Goal: Use online tool/utility: Utilize a website feature to perform a specific function

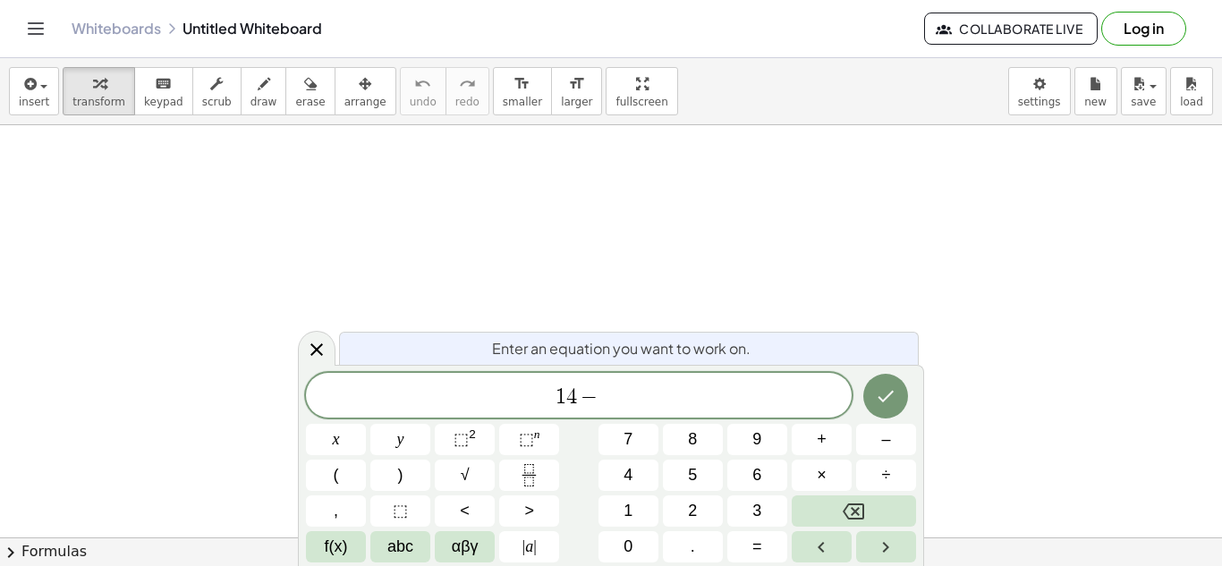
scroll to position [4, 0]
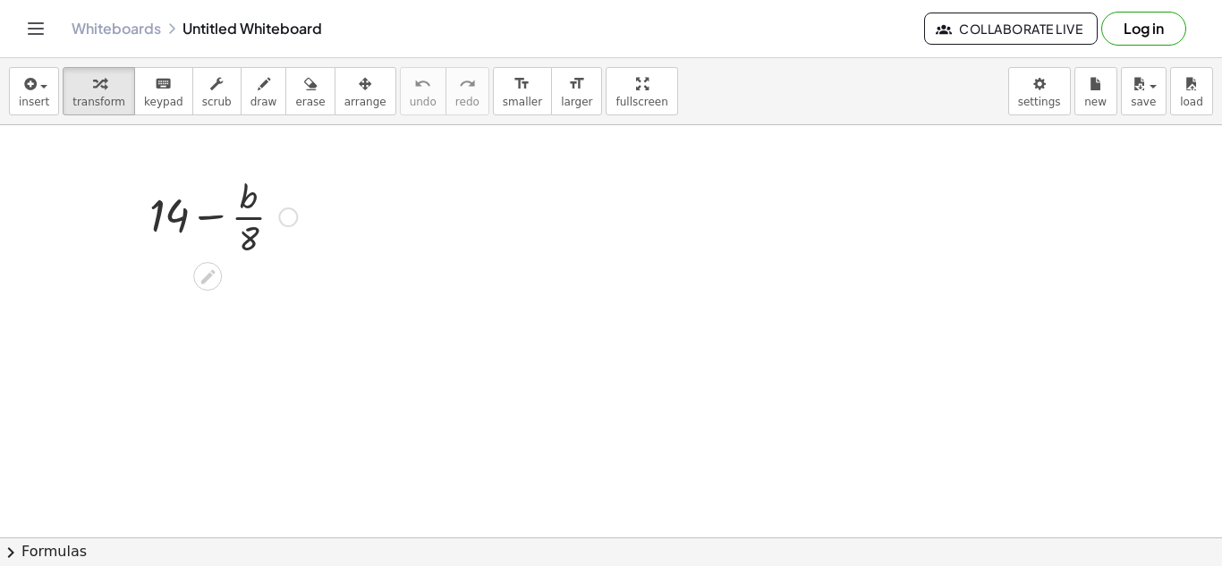
click at [250, 241] on div at bounding box center [223, 215] width 166 height 89
click at [206, 274] on icon at bounding box center [207, 276] width 14 height 14
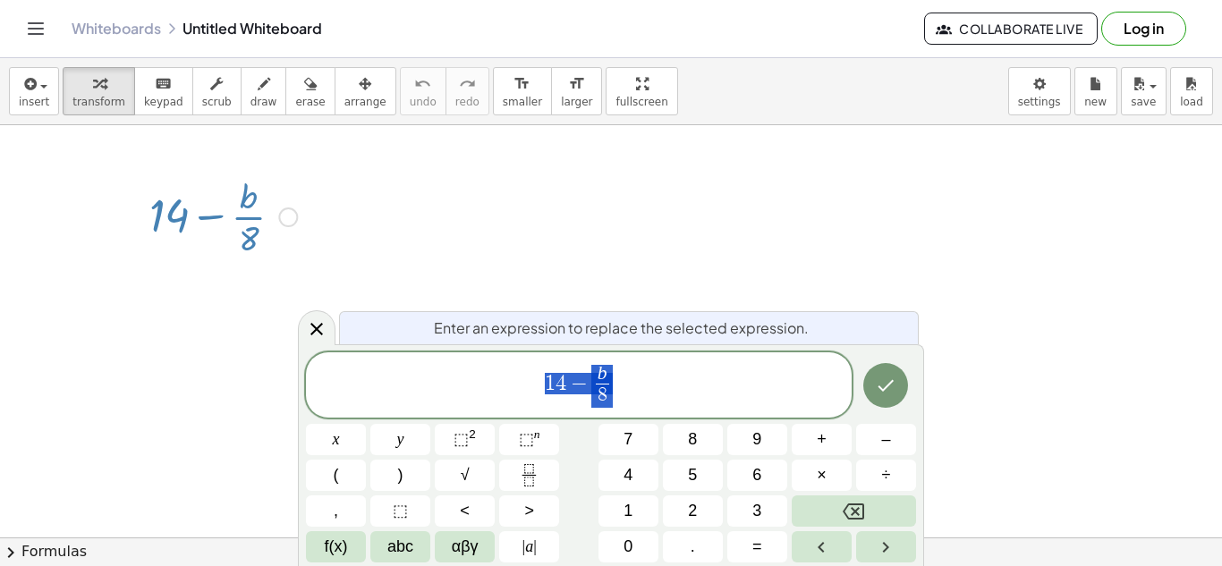
click at [679, 372] on span "1 4 − b 8 ​" at bounding box center [579, 386] width 546 height 47
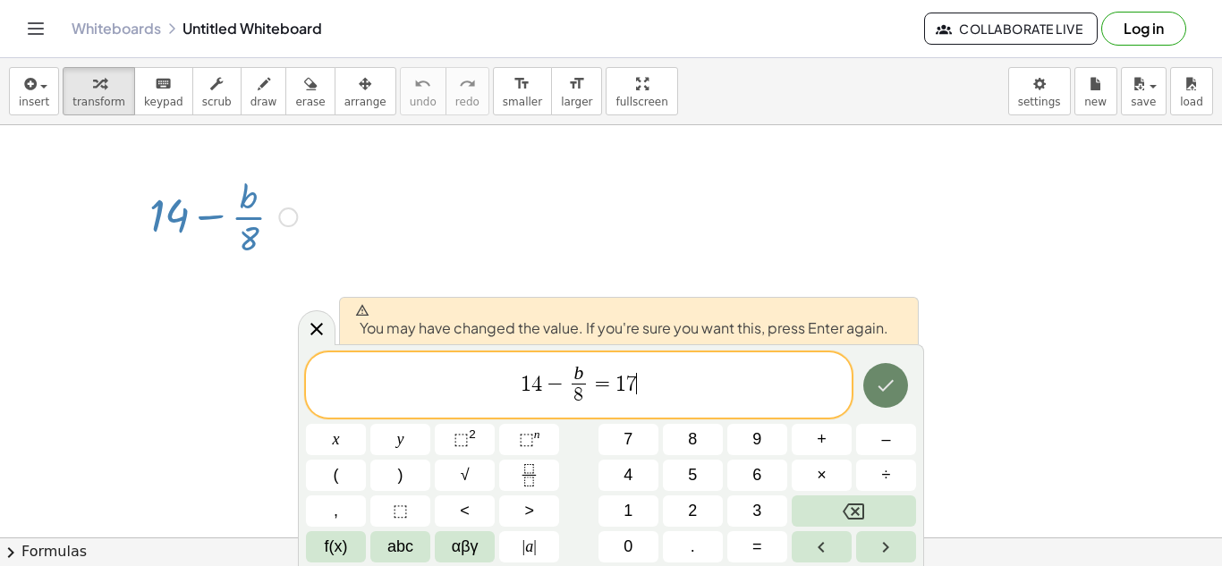
click at [894, 380] on icon "Done" at bounding box center [885, 385] width 21 height 21
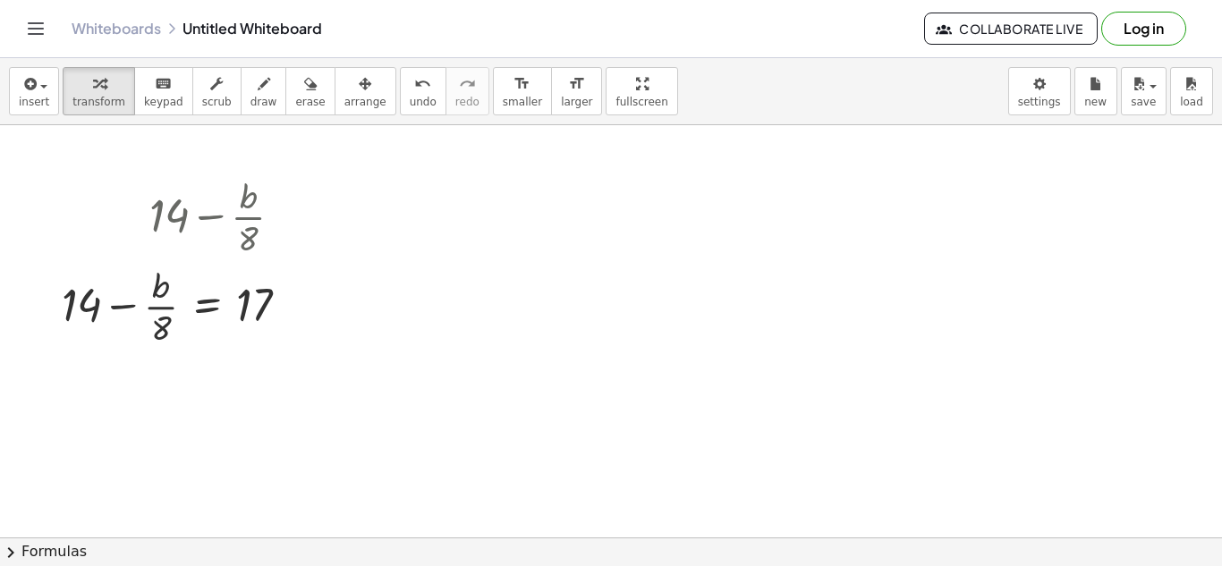
drag, startPoint x: 256, startPoint y: 215, endPoint x: 632, endPoint y: 135, distance: 384.2
click at [283, 216] on div at bounding box center [288, 218] width 20 height 20
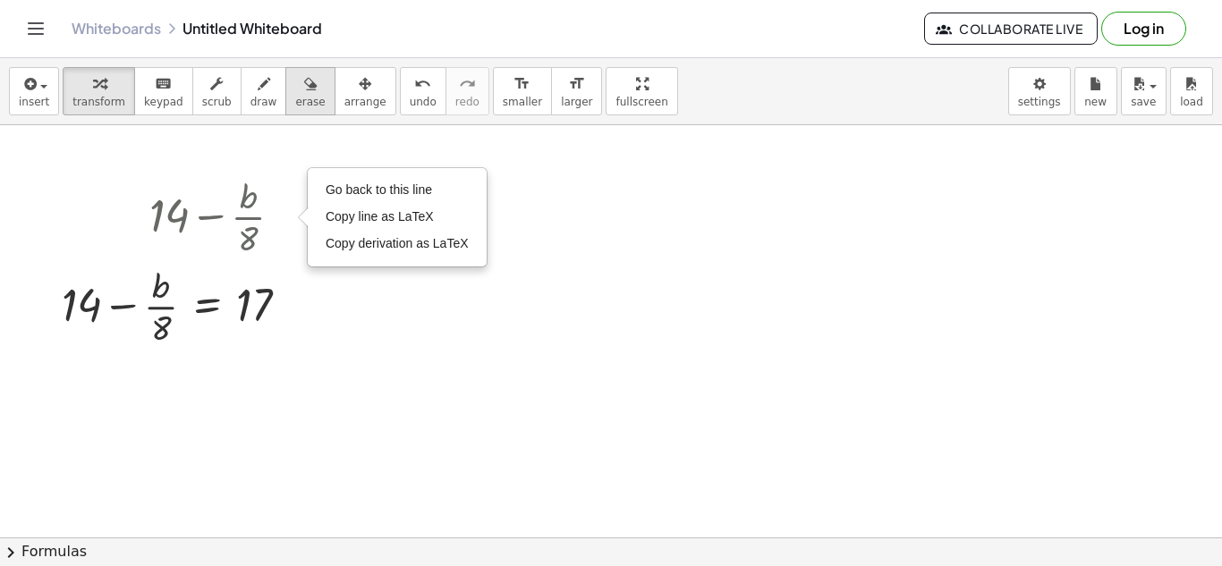
click at [285, 91] on button "erase" at bounding box center [309, 91] width 49 height 48
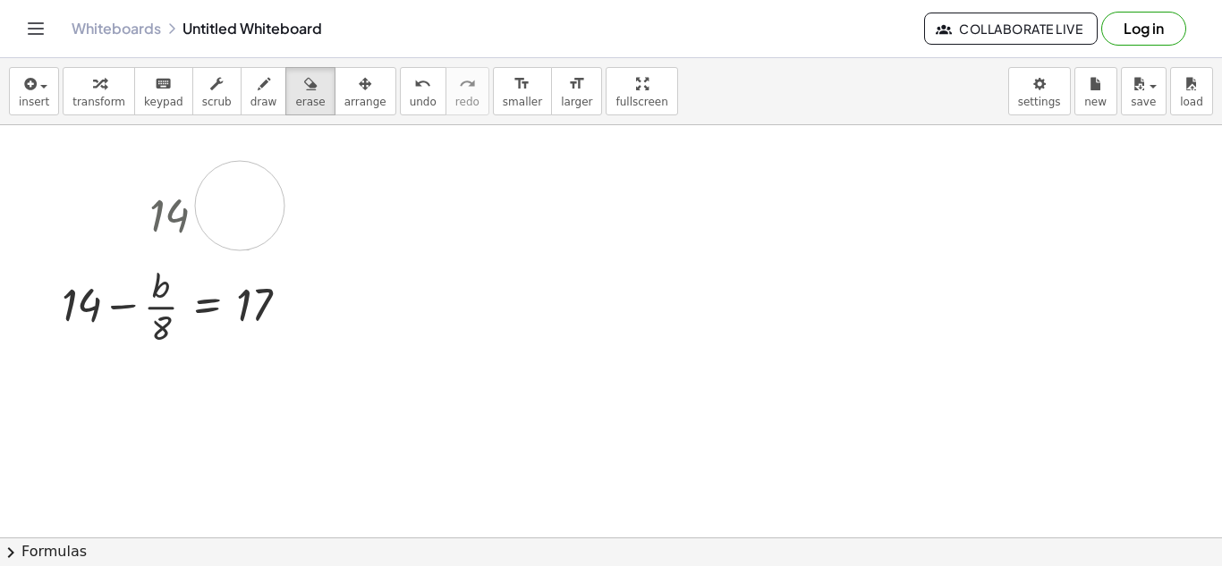
drag, startPoint x: 239, startPoint y: 210, endPoint x: 163, endPoint y: 210, distance: 76.1
drag, startPoint x: 164, startPoint y: 214, endPoint x: 248, endPoint y: 226, distance: 85.0
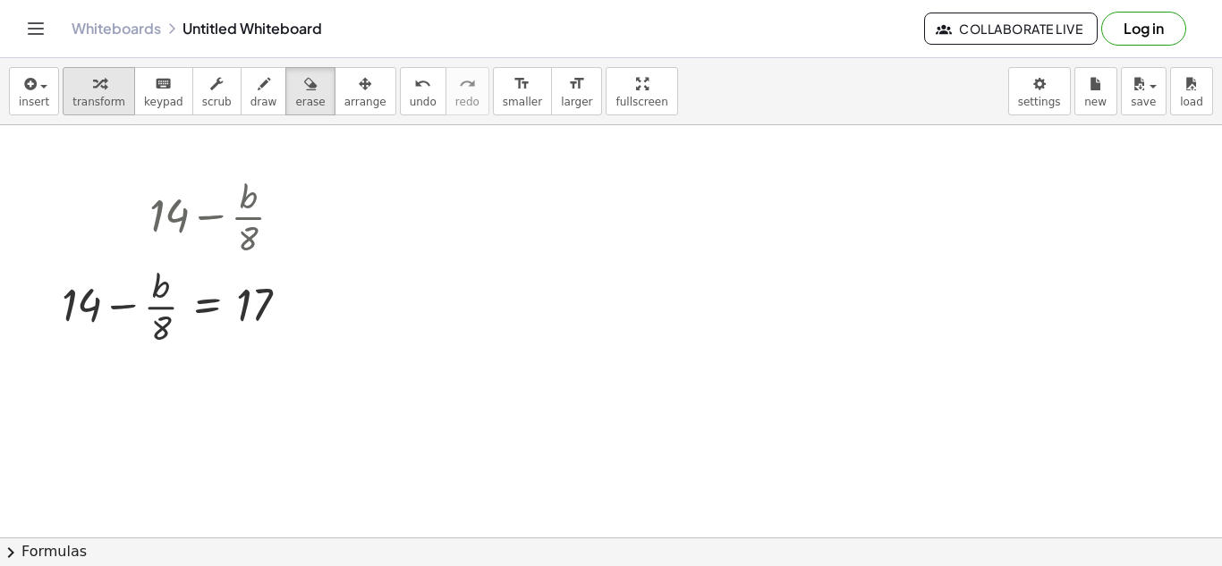
click at [116, 95] on button "transform" at bounding box center [99, 91] width 72 height 48
click at [155, 90] on icon "keyboard" at bounding box center [163, 83] width 17 height 21
click at [81, 78] on div "button" at bounding box center [98, 82] width 53 height 21
drag, startPoint x: 84, startPoint y: 301, endPoint x: 260, endPoint y: 313, distance: 176.7
click at [260, 313] on div at bounding box center [183, 304] width 260 height 89
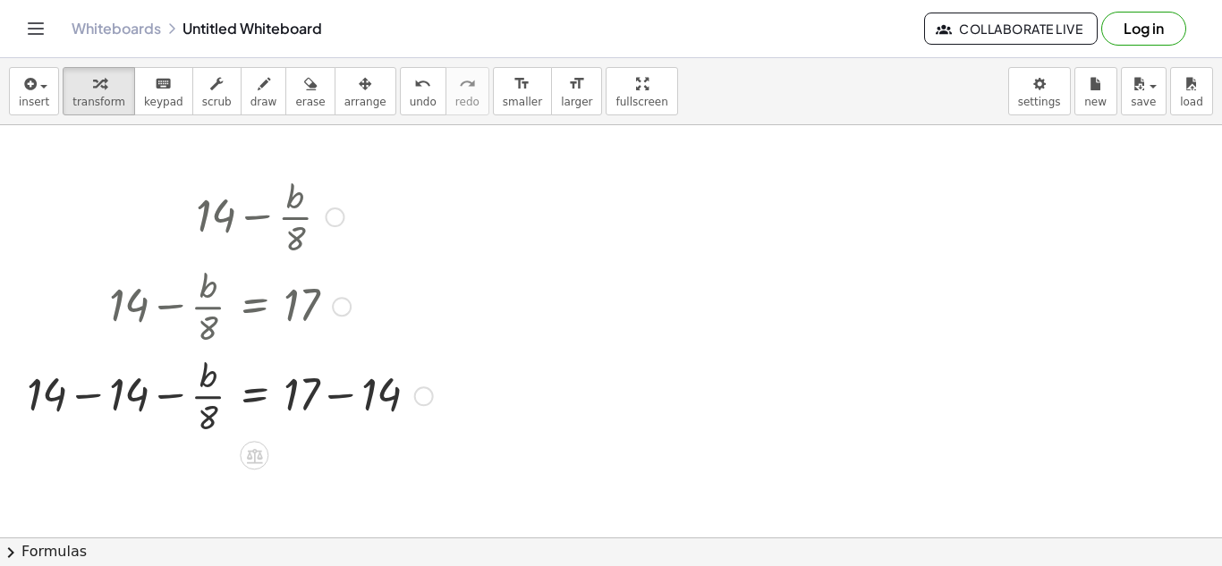
click at [87, 398] on div at bounding box center [230, 394] width 424 height 89
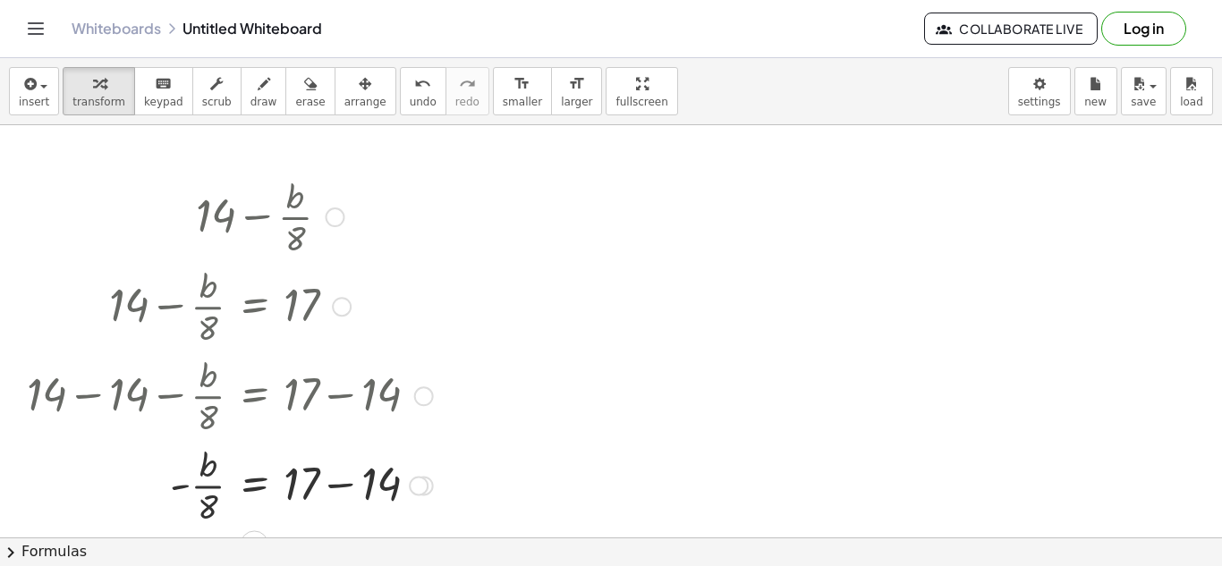
click at [344, 487] on div at bounding box center [230, 483] width 424 height 89
drag, startPoint x: 209, startPoint y: 512, endPoint x: 319, endPoint y: 494, distance: 112.4
click at [319, 494] on div at bounding box center [230, 483] width 424 height 89
click at [427, 409] on div at bounding box center [230, 394] width 424 height 89
click at [423, 399] on div at bounding box center [424, 397] width 20 height 20
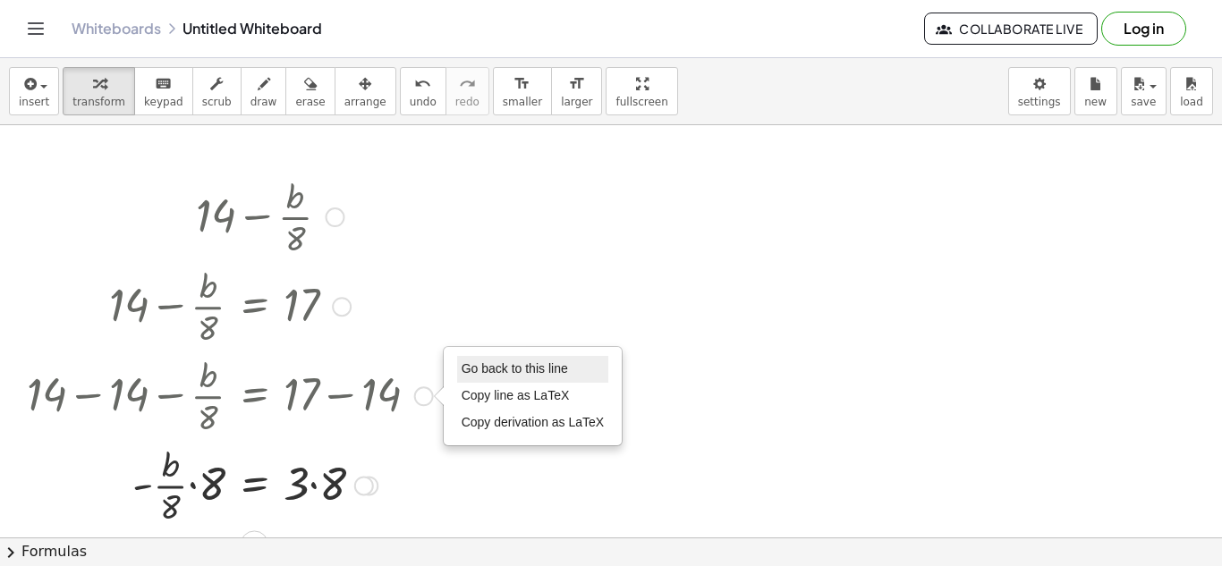
click at [489, 376] on span "Go back to this line" at bounding box center [515, 369] width 106 height 14
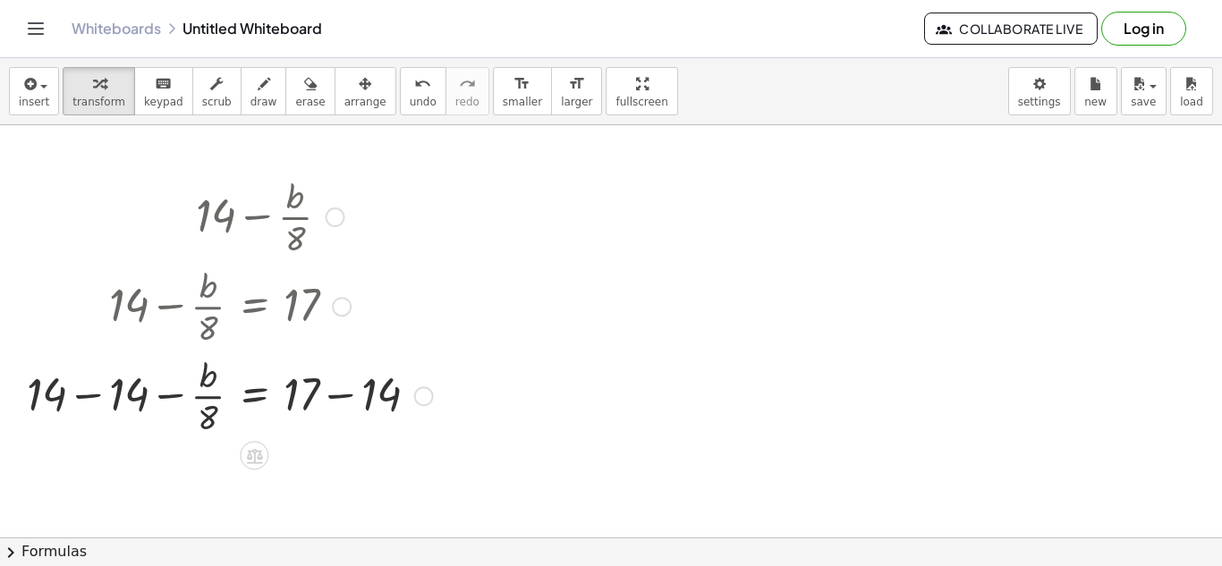
click at [424, 405] on div "Go back to this line Copy line as LaTeX Copy derivation as LaTeX" at bounding box center [424, 397] width 20 height 20
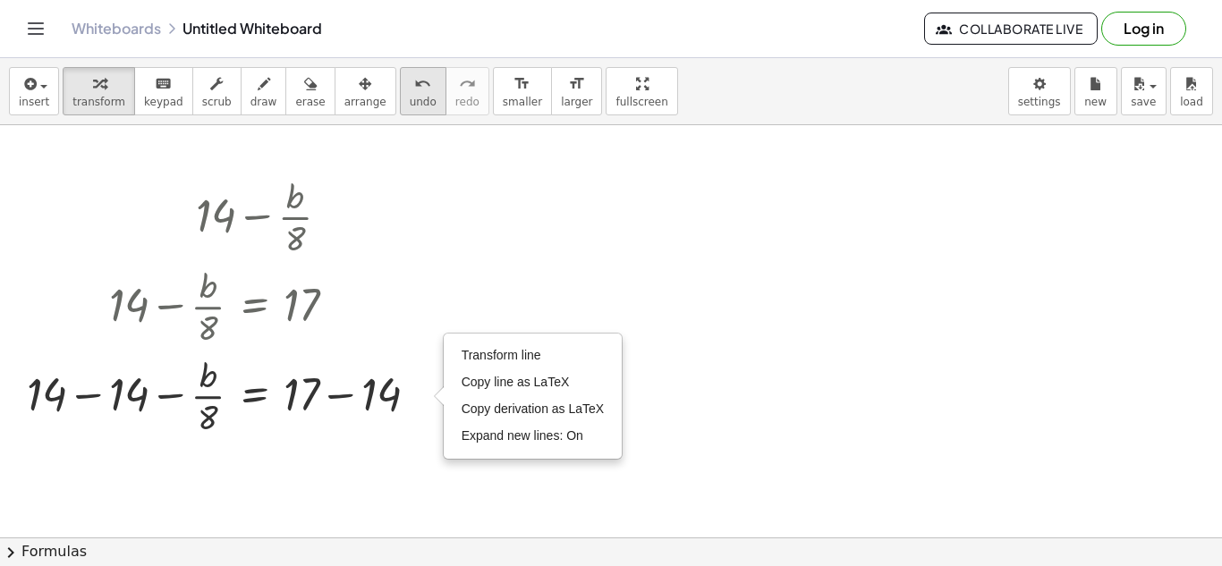
click at [400, 98] on button "undo undo" at bounding box center [423, 91] width 47 height 48
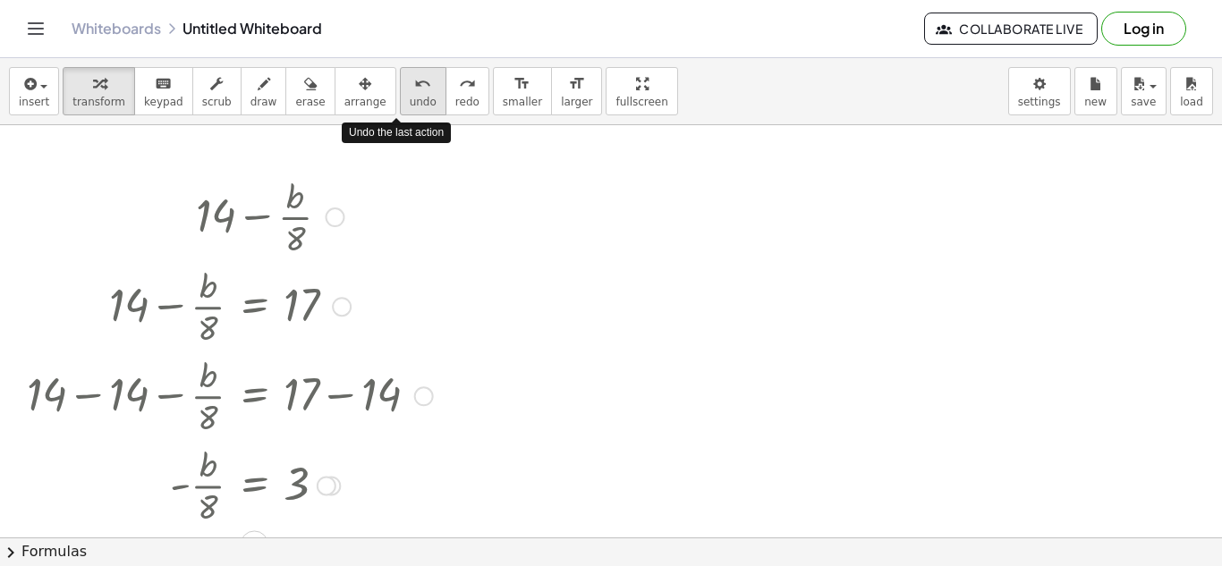
click at [410, 98] on span "undo" at bounding box center [423, 102] width 27 height 13
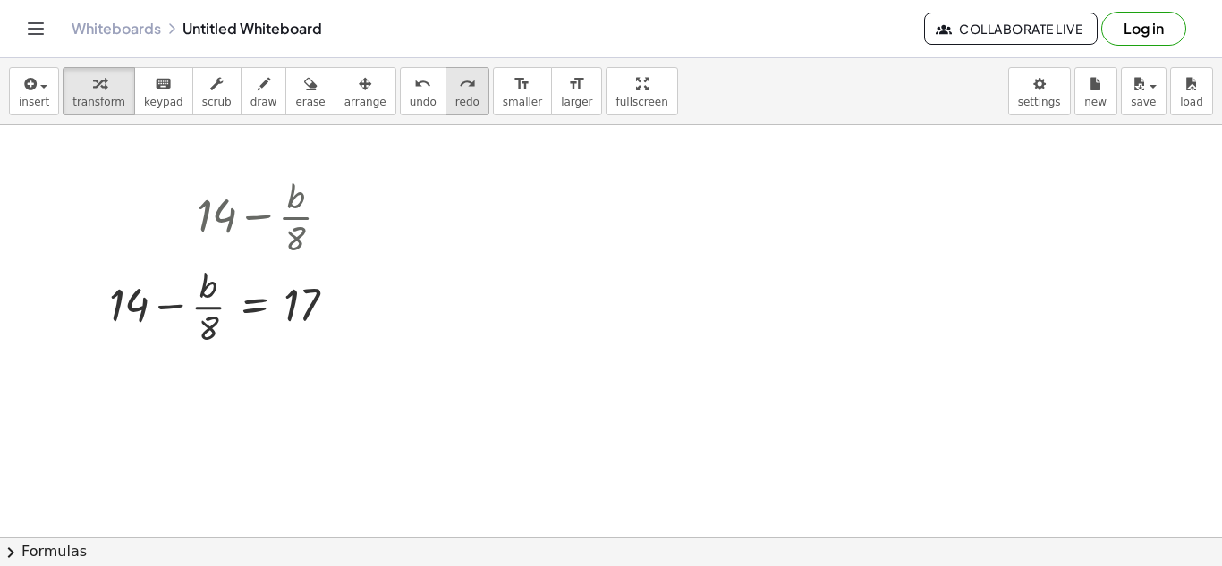
click at [459, 90] on icon "redo" at bounding box center [467, 83] width 17 height 21
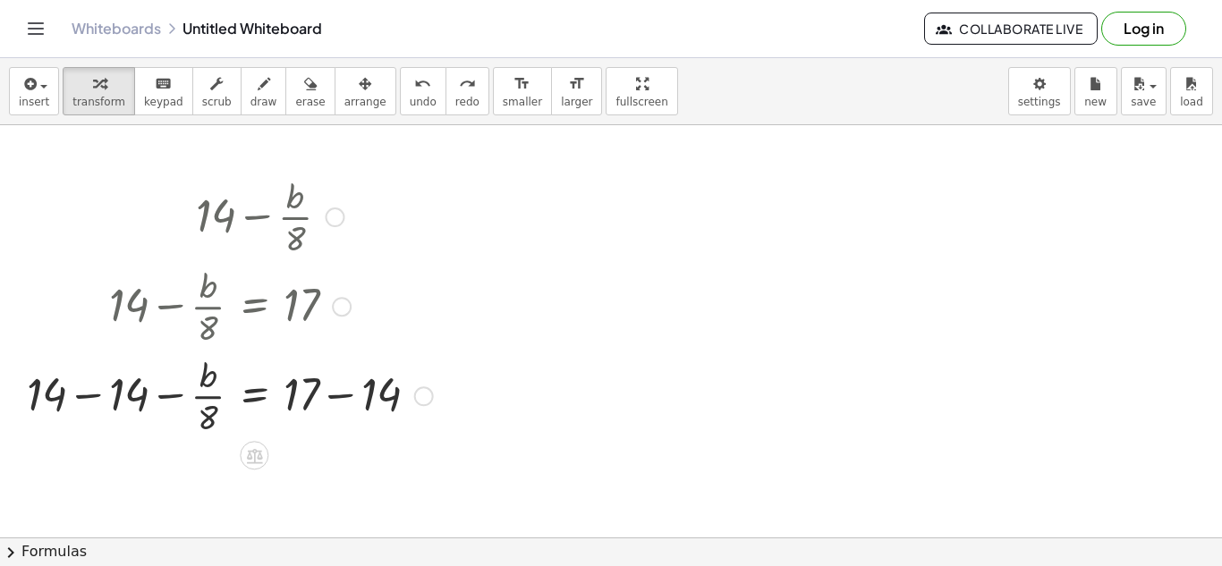
click at [87, 395] on div at bounding box center [230, 394] width 424 height 89
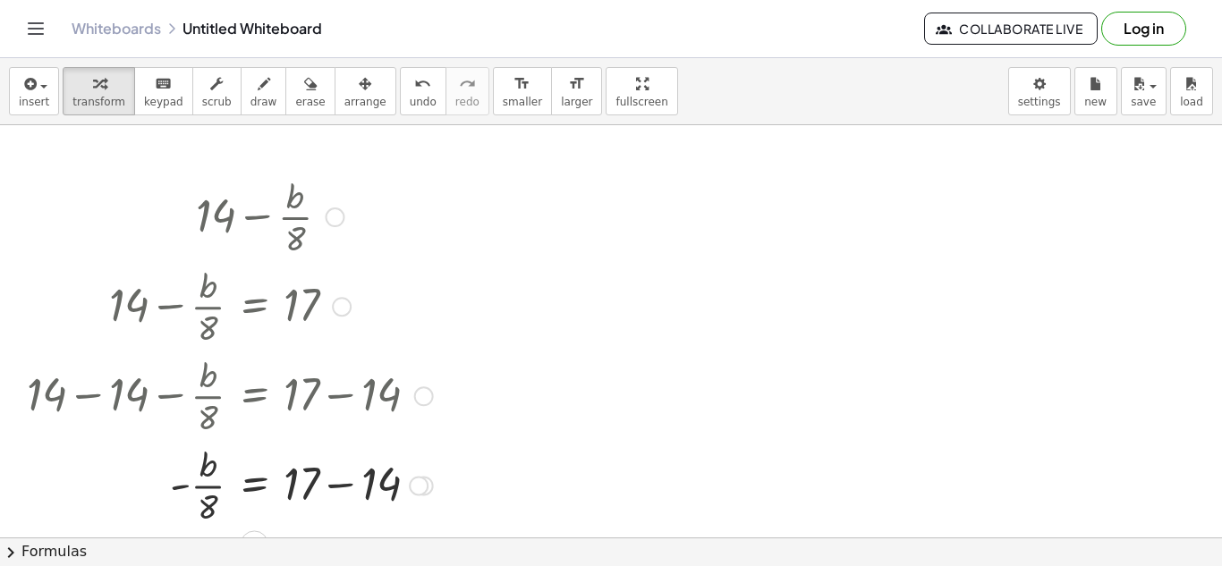
click at [338, 484] on div at bounding box center [230, 483] width 424 height 89
drag, startPoint x: 207, startPoint y: 507, endPoint x: 320, endPoint y: 484, distance: 116.0
click at [320, 484] on div at bounding box center [230, 483] width 424 height 89
click at [193, 486] on div at bounding box center [230, 483] width 424 height 89
click at [317, 485] on div at bounding box center [230, 483] width 424 height 89
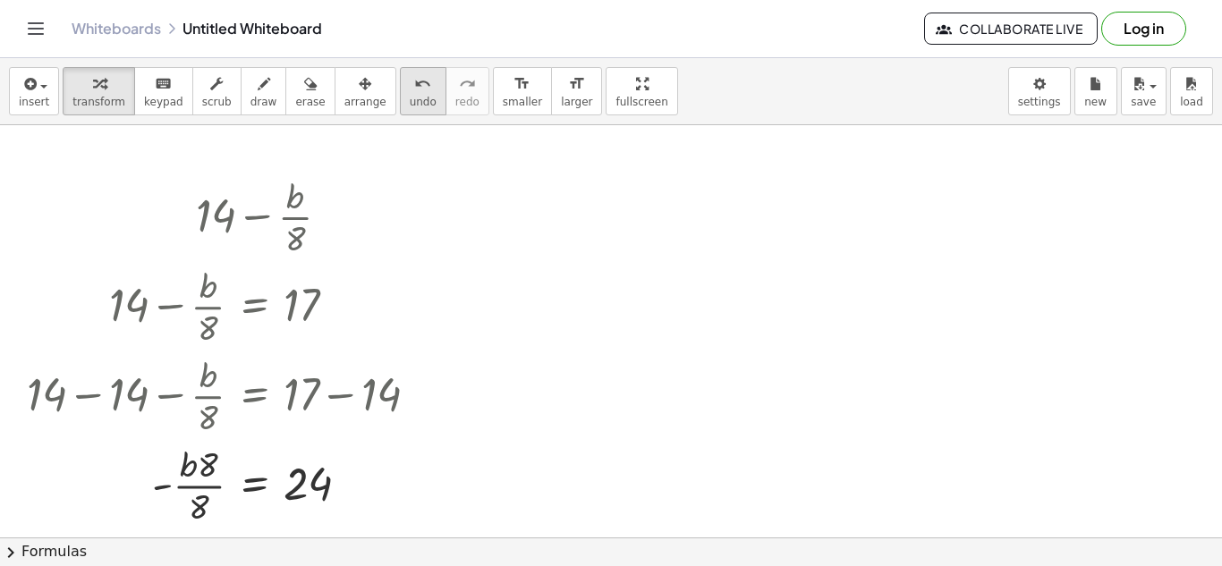
click at [410, 79] on div "undo" at bounding box center [423, 82] width 27 height 21
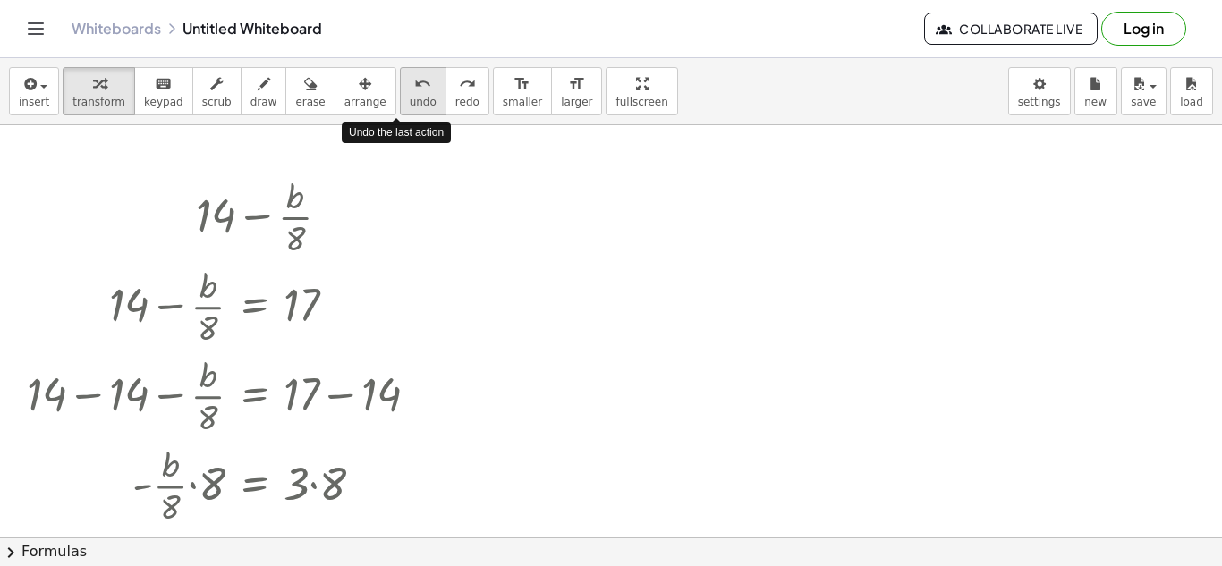
click at [414, 90] on icon "undo" at bounding box center [422, 83] width 17 height 21
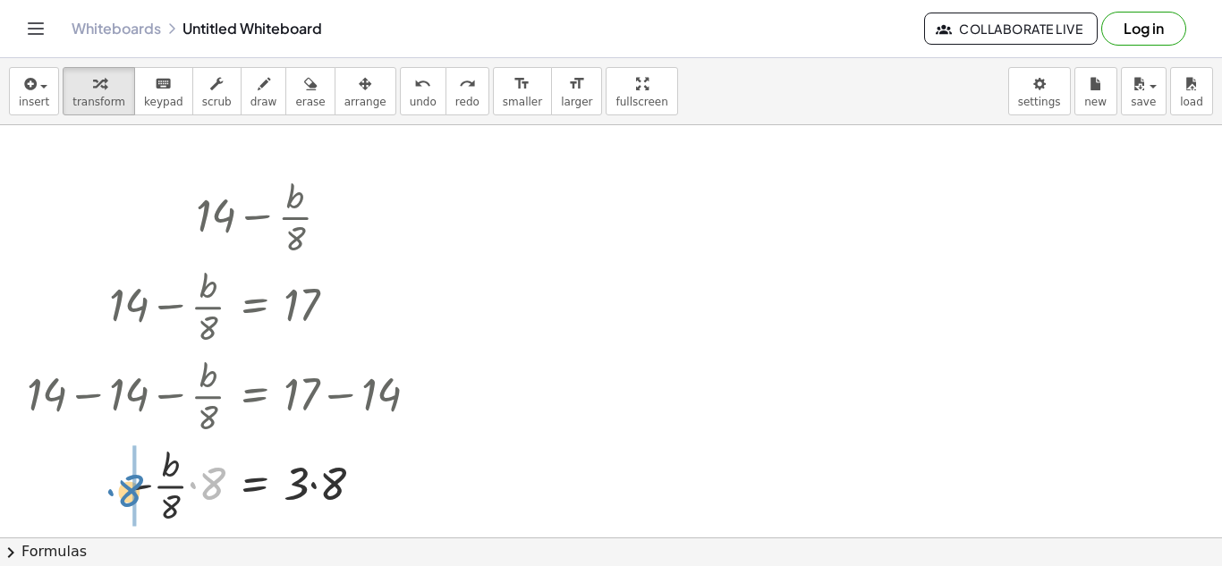
drag, startPoint x: 215, startPoint y: 488, endPoint x: 133, endPoint y: 495, distance: 81.7
click at [166, 486] on div at bounding box center [220, 483] width 444 height 89
click at [316, 485] on div at bounding box center [230, 483] width 424 height 89
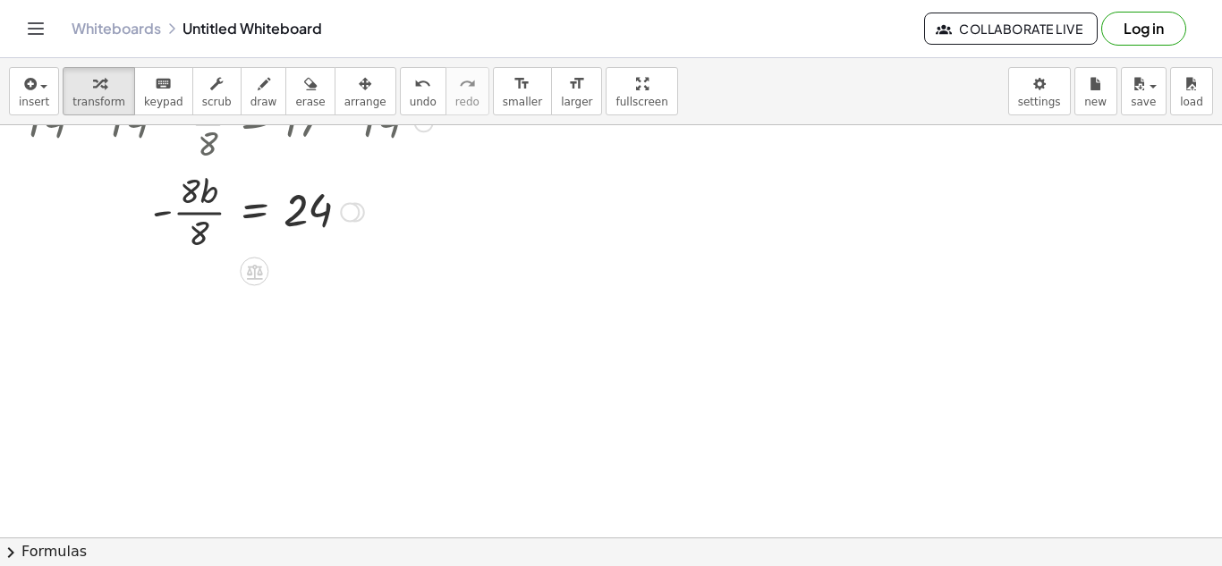
scroll to position [250, 0]
